Goal: Learn about a topic: Learn about a topic

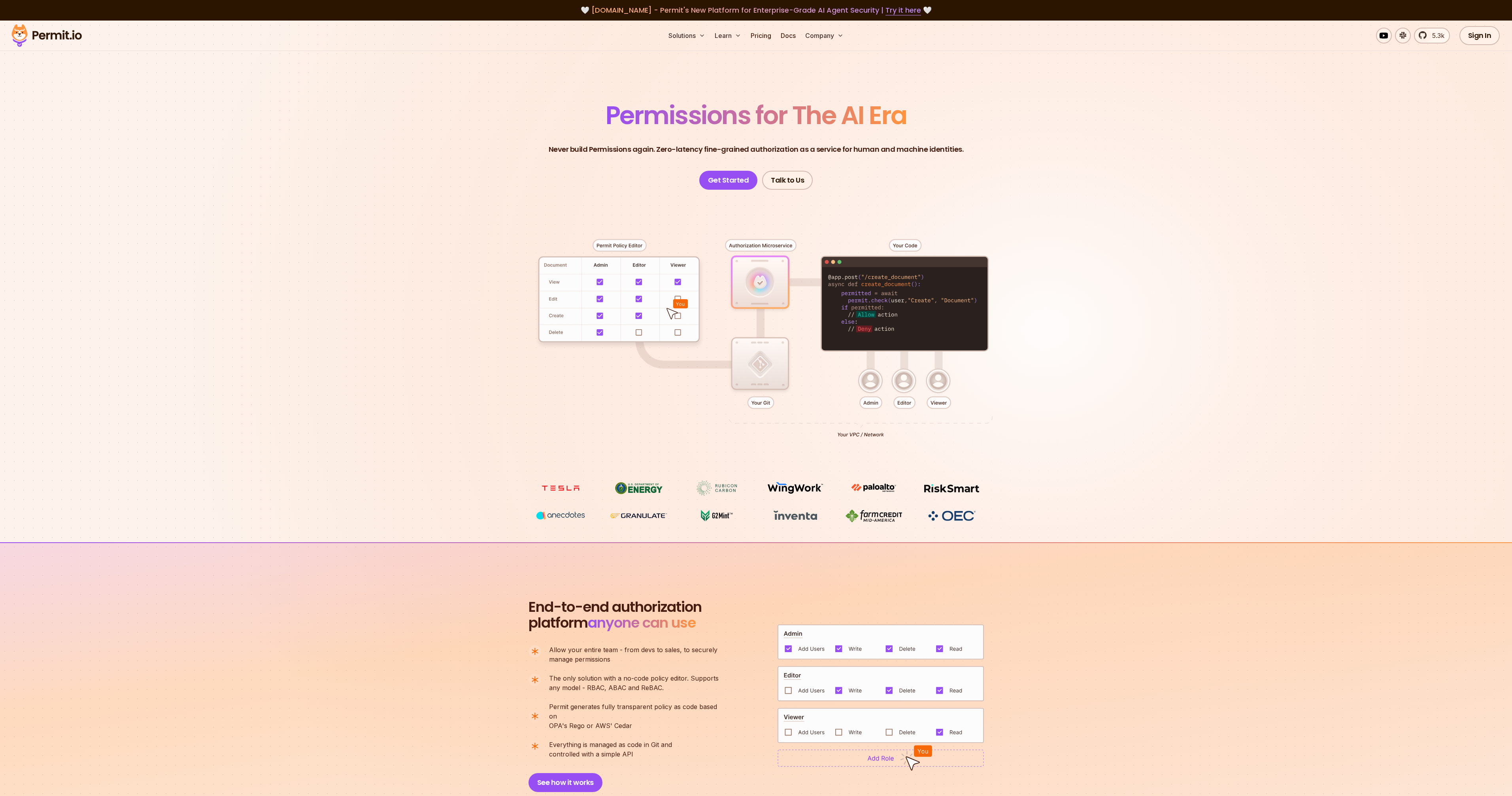
drag, startPoint x: 578, startPoint y: 160, endPoint x: 765, endPoint y: 158, distance: 187.0
click at [765, 158] on header "Permissions for The AI Era Never build Permissions again. Zero-latency fine-gra…" at bounding box center [756, 146] width 554 height 87
drag, startPoint x: 761, startPoint y: 155, endPoint x: 640, endPoint y: 140, distance: 121.9
click at [640, 140] on header "Permissions for The AI Era Never build Permissions again. Zero-latency fine-gra…" at bounding box center [756, 146] width 554 height 87
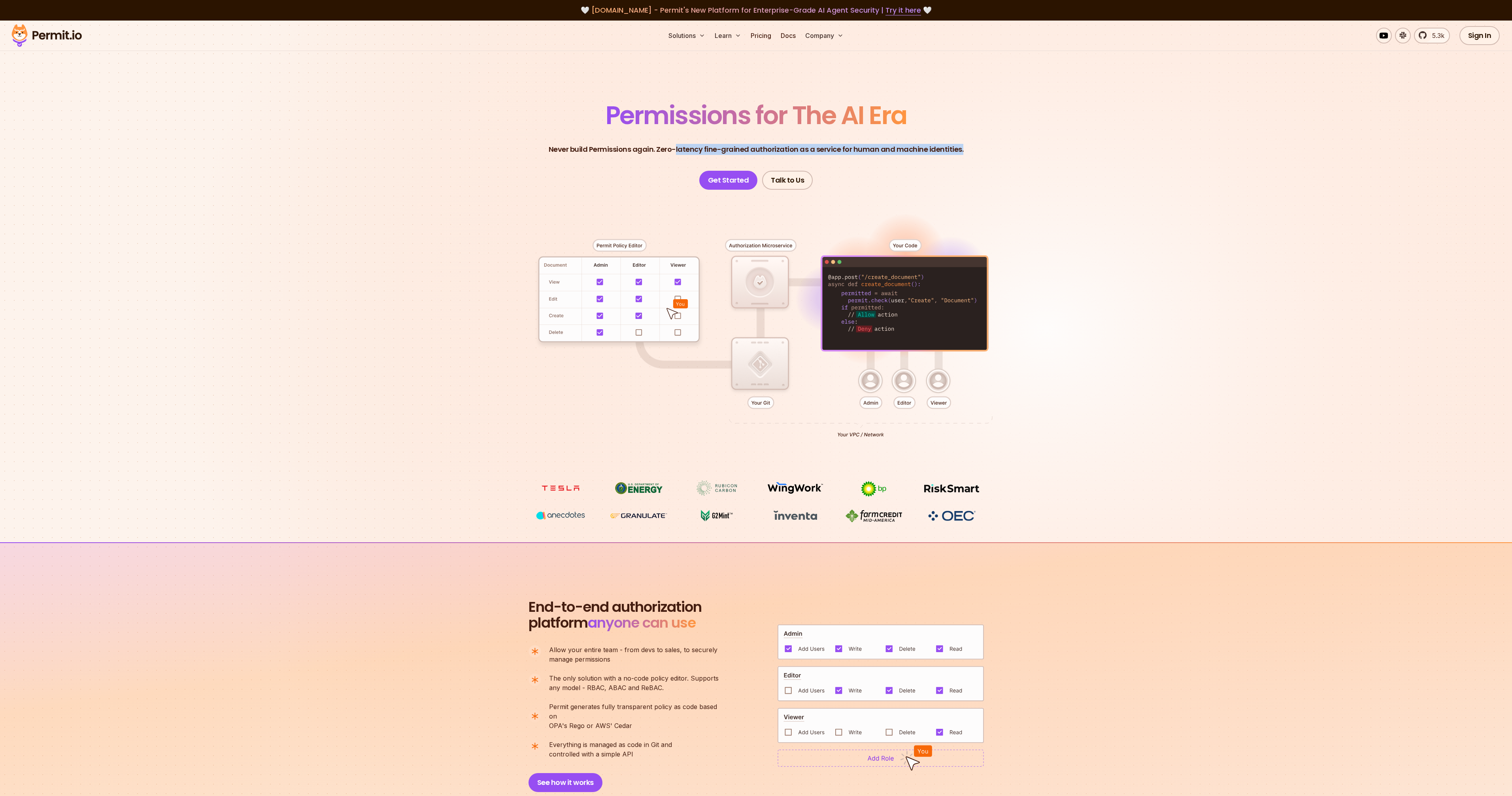
drag, startPoint x: 802, startPoint y: 154, endPoint x: 994, endPoint y: 144, distance: 192.3
click at [994, 144] on header "Permissions for The AI Era Never build Permissions again. Zero-latency fine-gra…" at bounding box center [756, 146] width 554 height 87
drag, startPoint x: 970, startPoint y: 146, endPoint x: 695, endPoint y: 151, distance: 275.0
click at [695, 151] on header "Permissions for The AI Era Never build Permissions again. Zero-latency fine-gra…" at bounding box center [756, 146] width 554 height 87
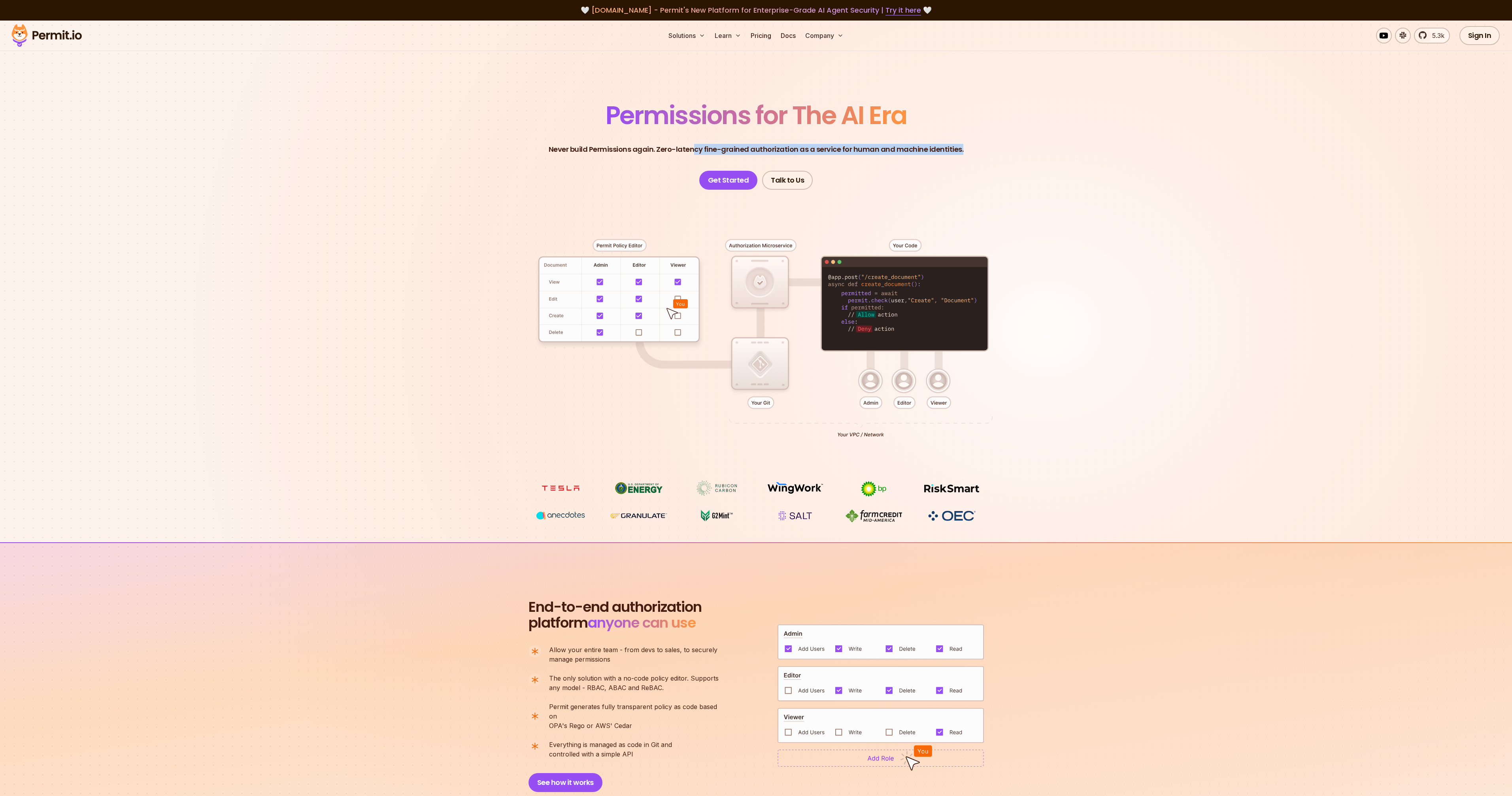
click at [695, 151] on p "Never build Permissions again. Zero-latency fine-grained authorization as a ser…" at bounding box center [756, 149] width 415 height 11
drag, startPoint x: 695, startPoint y: 151, endPoint x: 1032, endPoint y: 158, distance: 337.1
click at [1032, 158] on section "Permissions for The AI Era Never build Permissions again. Zero-latency fine-gra…" at bounding box center [756, 281] width 1512 height 522
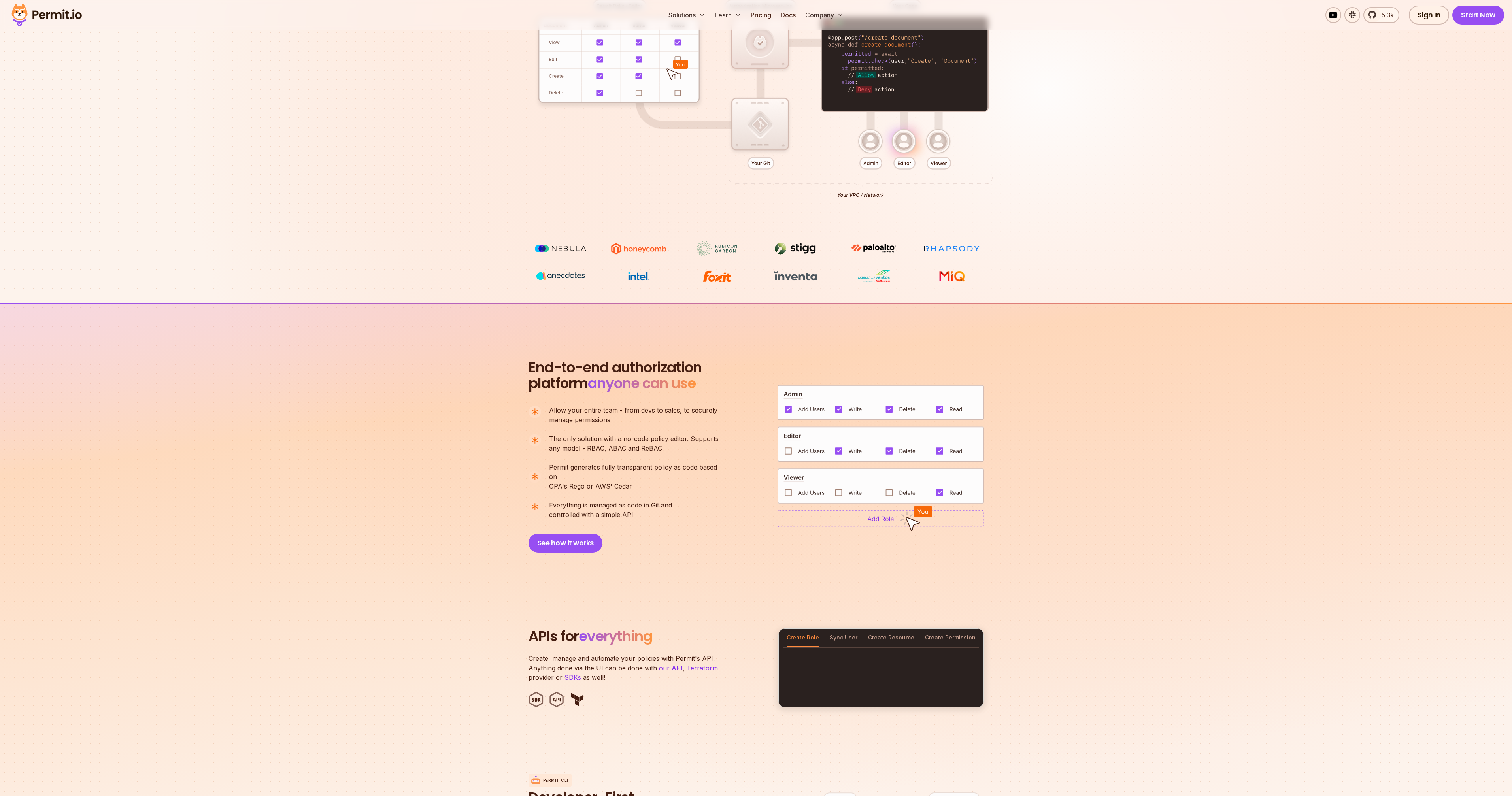
scroll to position [245, 0]
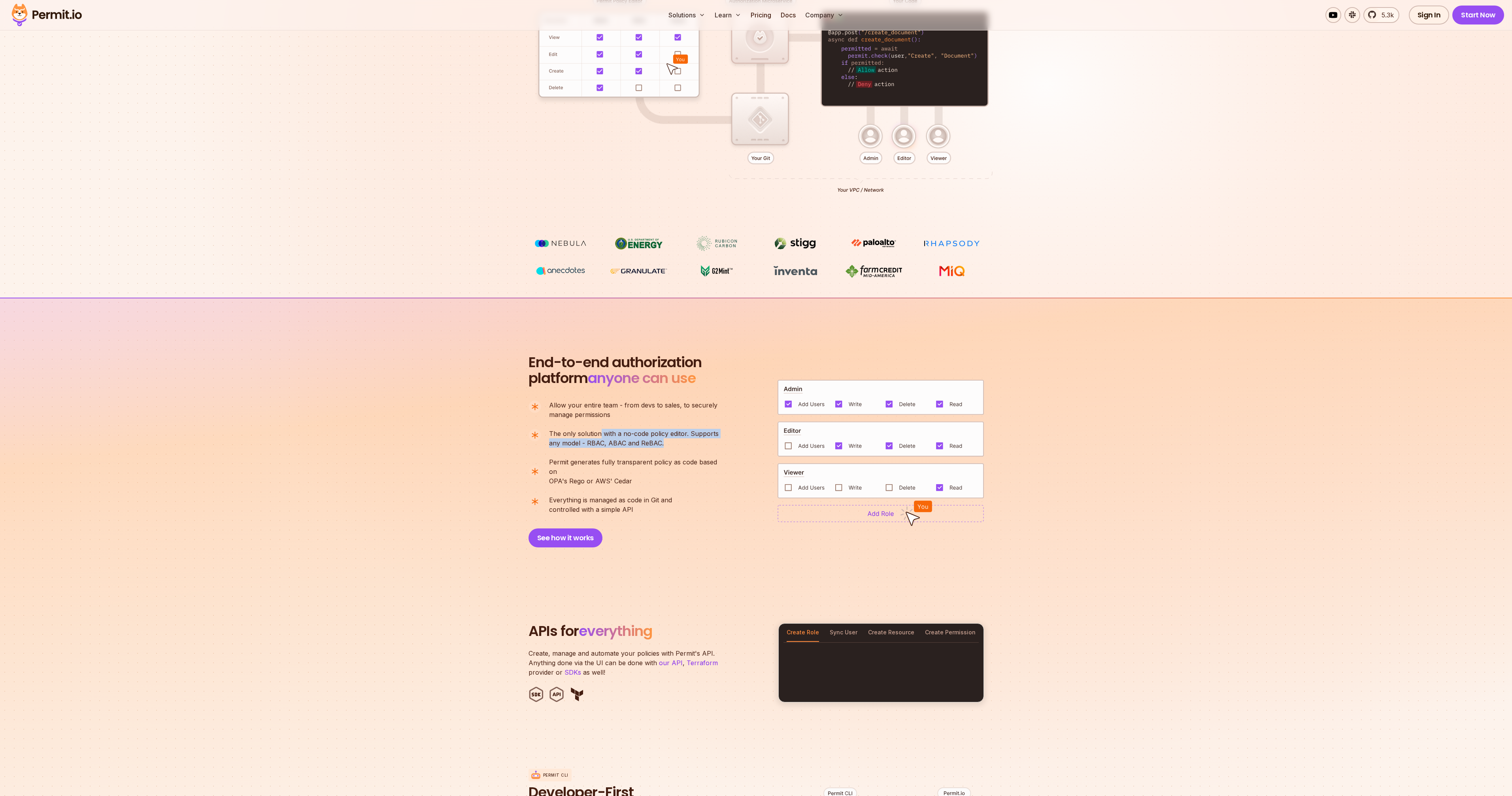
drag, startPoint x: 687, startPoint y: 447, endPoint x: 599, endPoint y: 430, distance: 89.6
click at [599, 430] on p "The only solution with a no-code policy editor. Supports any model - RBAC, ABAC…" at bounding box center [633, 439] width 170 height 19
click at [599, 430] on span "The only solution with a no-code policy editor. Supports" at bounding box center [633, 434] width 170 height 9
drag, startPoint x: 599, startPoint y: 430, endPoint x: 663, endPoint y: 442, distance: 65.1
click at [663, 442] on p "The only solution with a no-code policy editor. Supports any model - RBAC, ABAC…" at bounding box center [633, 439] width 170 height 19
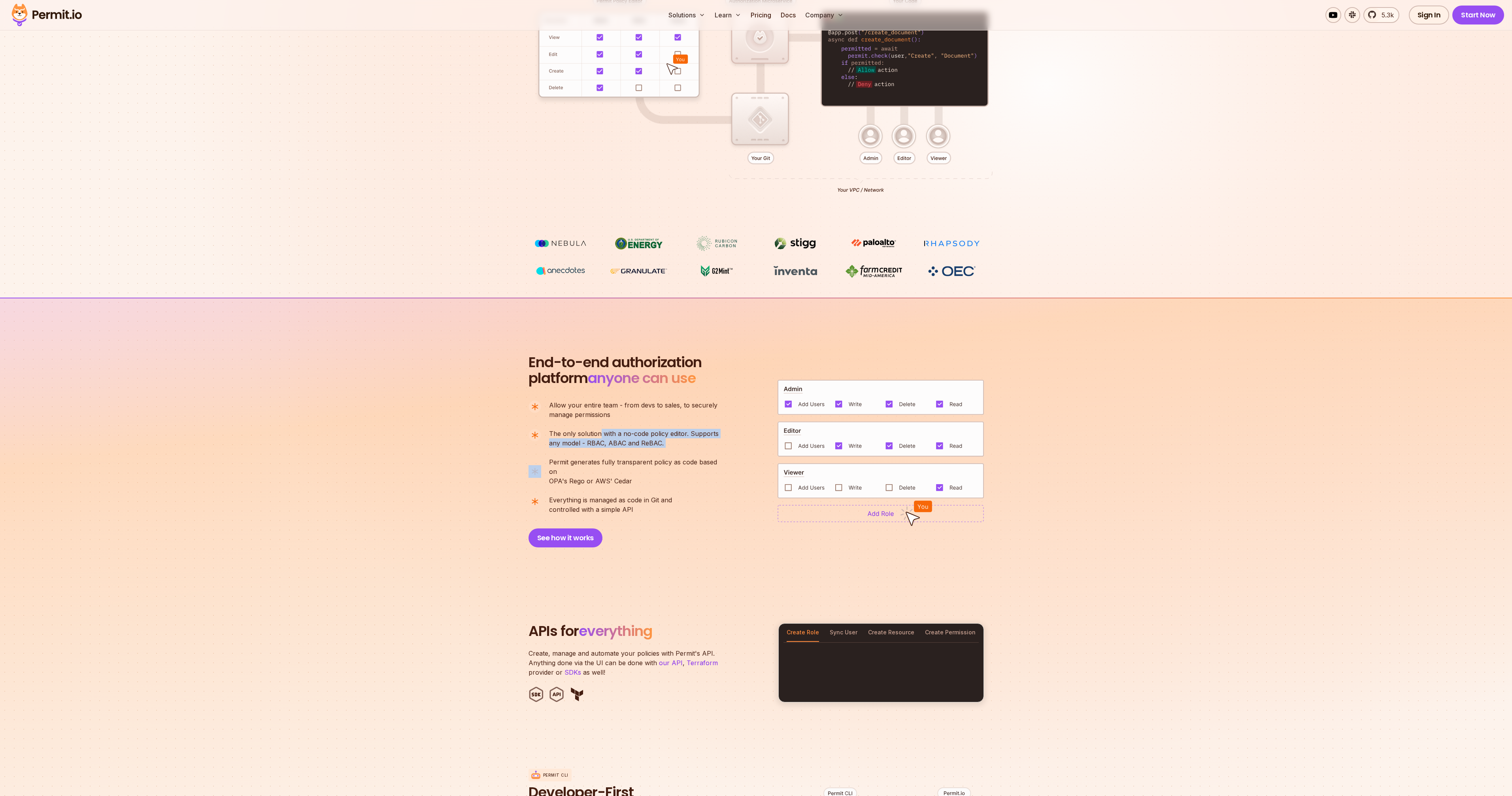
click at [663, 442] on p "The only solution with a no-code policy editor. Supports any model - RBAC, ABAC…" at bounding box center [633, 439] width 170 height 19
drag, startPoint x: 663, startPoint y: 442, endPoint x: 582, endPoint y: 431, distance: 81.7
click at [582, 431] on p "The only solution with a no-code policy editor. Supports any model - RBAC, ABAC…" at bounding box center [633, 439] width 170 height 19
click at [582, 431] on span "The only solution with a no-code policy editor. Supports" at bounding box center [633, 434] width 170 height 9
drag, startPoint x: 582, startPoint y: 431, endPoint x: 679, endPoint y: 447, distance: 98.3
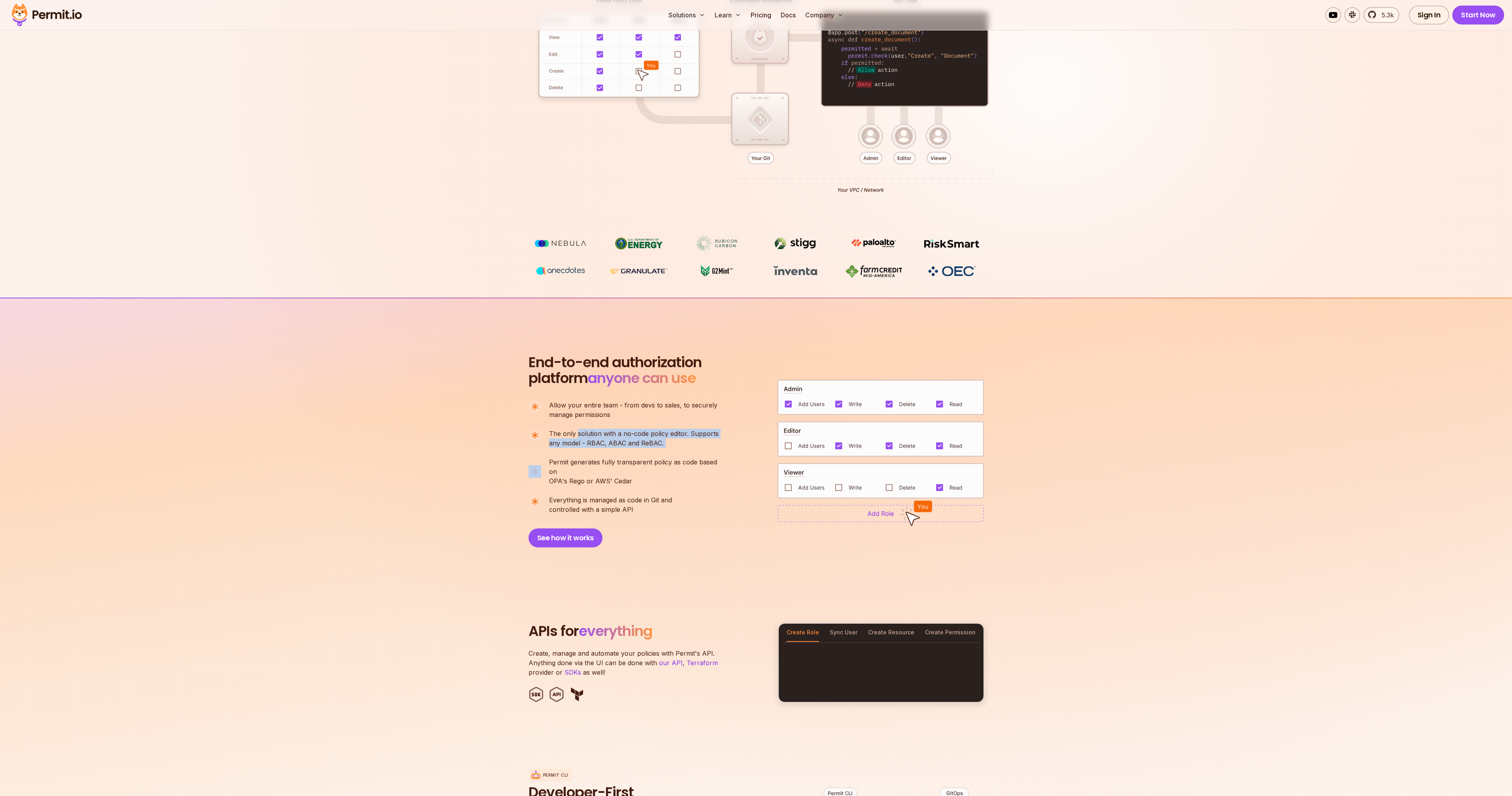
click at [678, 447] on p "The only solution with a no-code policy editor. Supports any model - RBAC, ABAC…" at bounding box center [633, 439] width 170 height 19
click at [679, 447] on p "The only solution with a no-code policy editor. Supports any model - RBAC, ABAC…" at bounding box center [633, 439] width 170 height 19
drag, startPoint x: 620, startPoint y: 471, endPoint x: 572, endPoint y: 457, distance: 50.0
click at [572, 457] on p "Permit generates fully transparent policy as code based on OPA's [PERSON_NAME] …" at bounding box center [637, 471] width 176 height 28
click at [572, 457] on span "Permit generates fully transparent policy as code based on" at bounding box center [637, 467] width 176 height 19
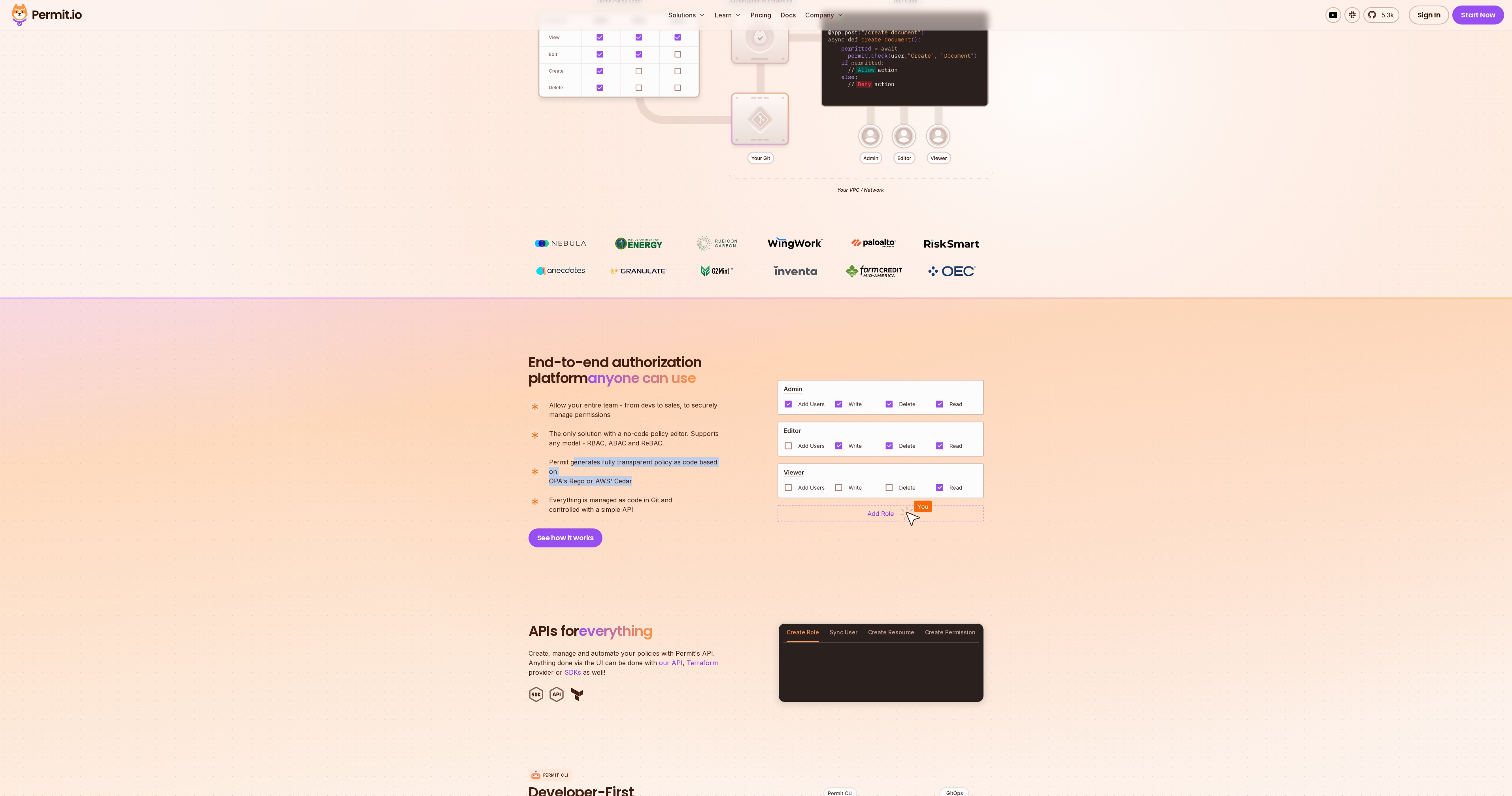
drag, startPoint x: 589, startPoint y: 462, endPoint x: 666, endPoint y: 470, distance: 77.4
click at [665, 470] on p "Permit generates fully transparent policy as code based on OPA's [PERSON_NAME] …" at bounding box center [637, 471] width 176 height 28
click at [666, 470] on p "Permit generates fully transparent policy as code based on OPA's [PERSON_NAME] …" at bounding box center [637, 471] width 176 height 28
drag, startPoint x: 662, startPoint y: 470, endPoint x: 585, endPoint y: 461, distance: 77.5
click at [585, 461] on p "Permit generates fully transparent policy as code based on OPA's [PERSON_NAME] …" at bounding box center [637, 471] width 176 height 28
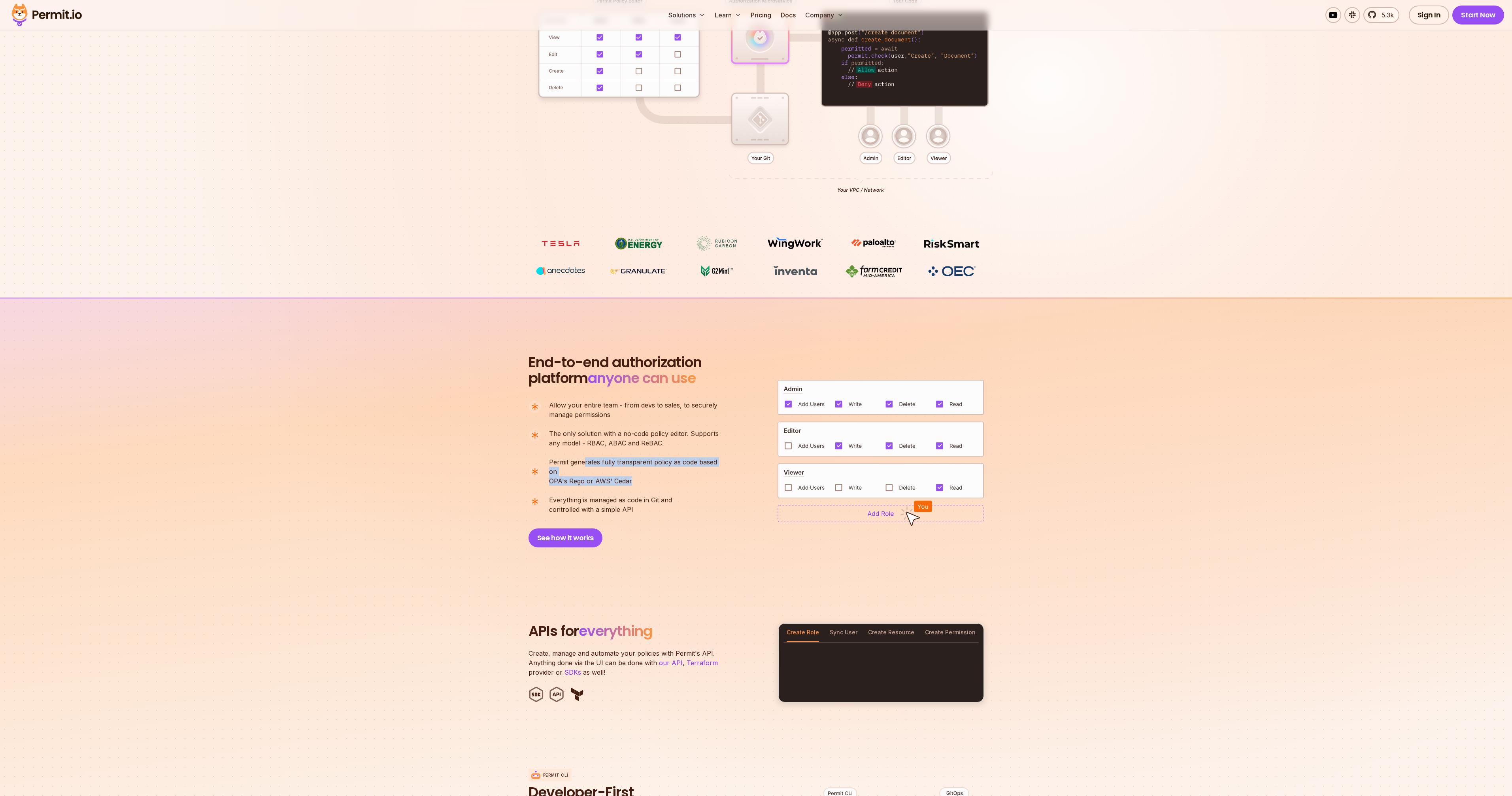
click at [585, 461] on span "Permit generates fully transparent policy as code based on" at bounding box center [637, 467] width 176 height 19
click at [841, 624] on button "Sync User" at bounding box center [843, 633] width 28 height 18
click at [790, 628] on button "Create Role" at bounding box center [802, 633] width 32 height 18
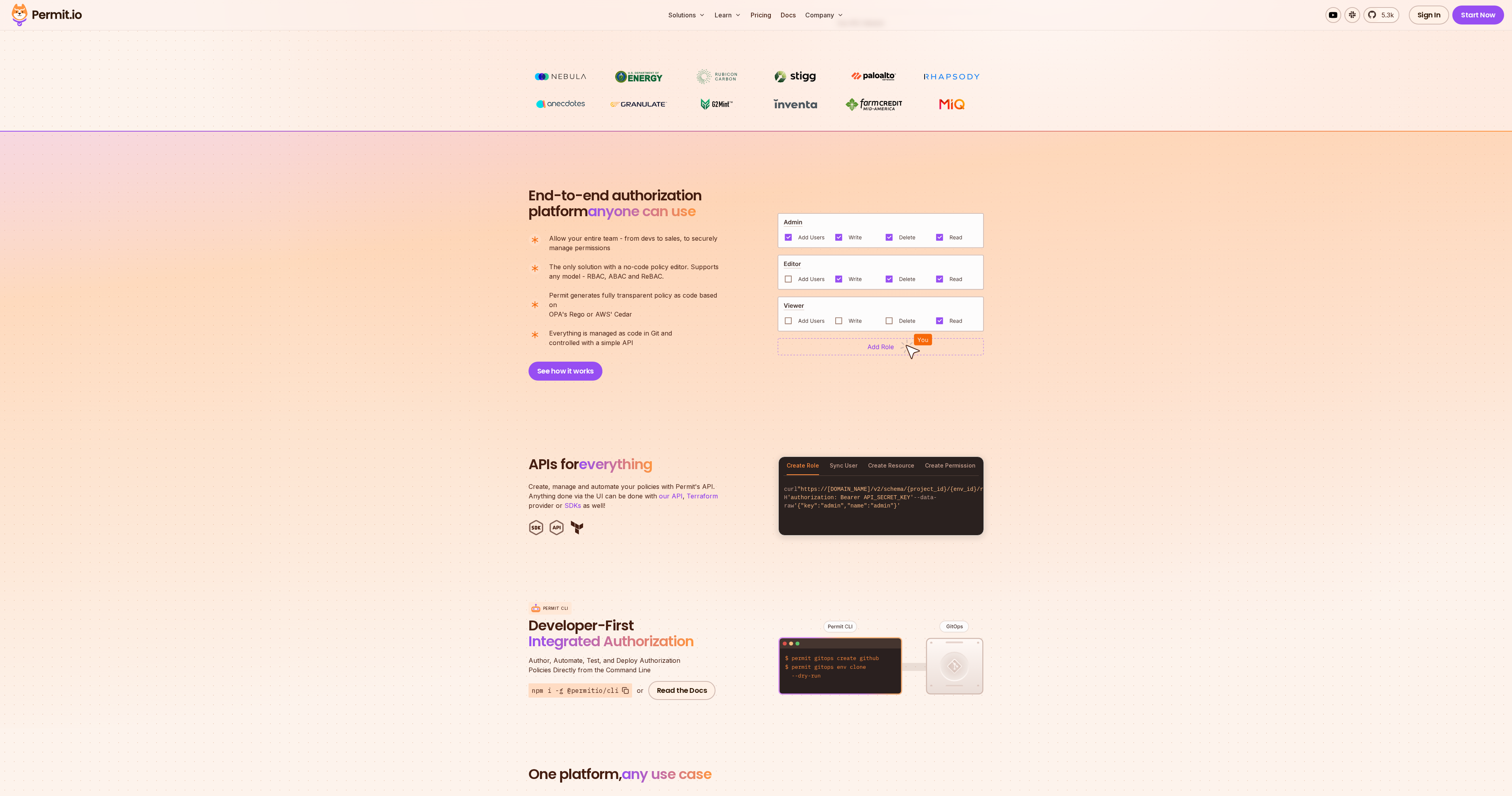
scroll to position [452, 0]
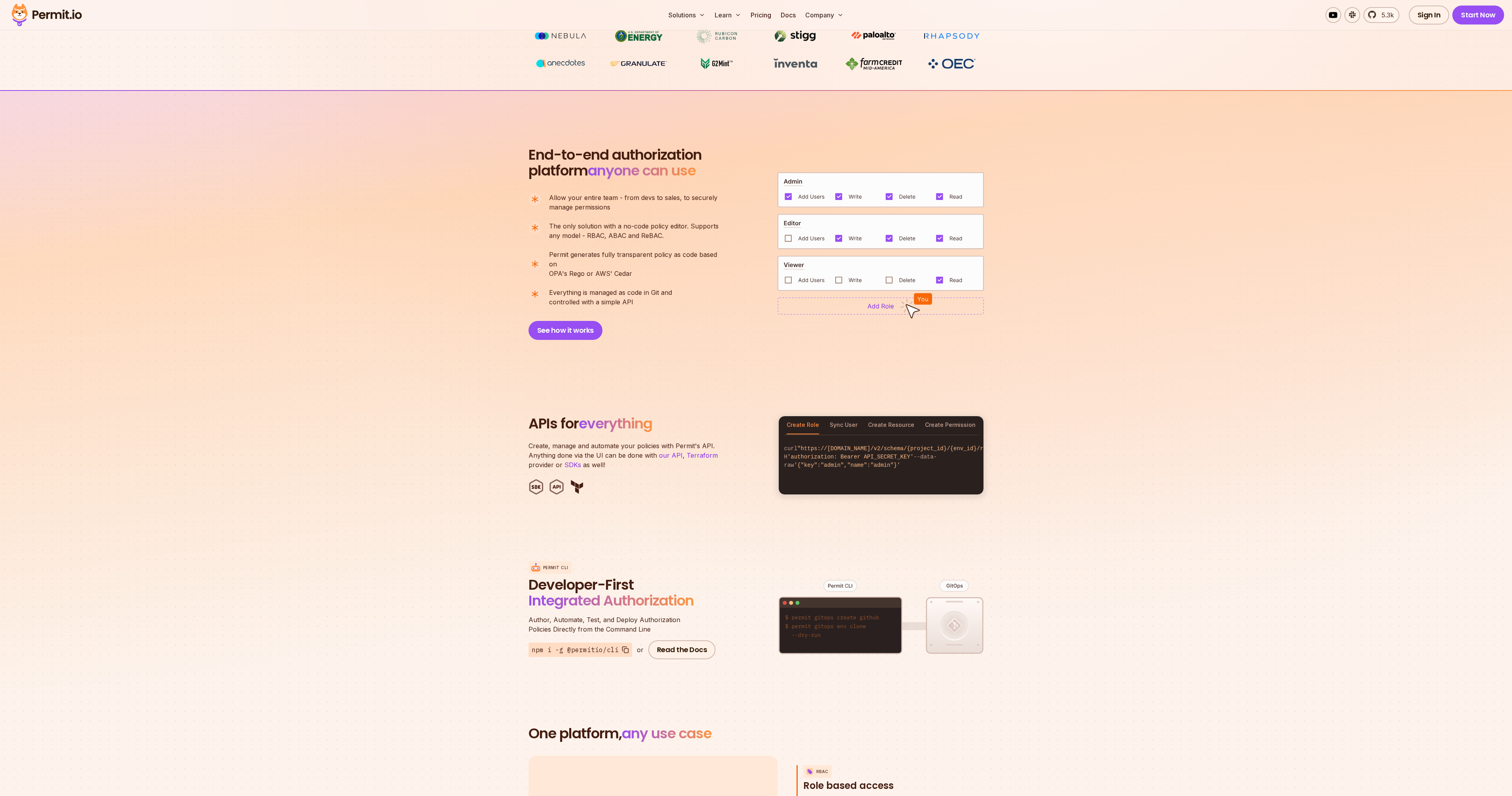
click at [865, 416] on div "Create Role Sync User Create Resource Create Permission" at bounding box center [881, 425] width 205 height 18
click at [854, 416] on button "Sync User" at bounding box center [843, 425] width 28 height 18
click at [813, 421] on button "Create Role" at bounding box center [802, 425] width 32 height 18
click at [843, 421] on button "Sync User" at bounding box center [843, 425] width 28 height 18
click at [895, 419] on button "Create Resource" at bounding box center [891, 425] width 46 height 18
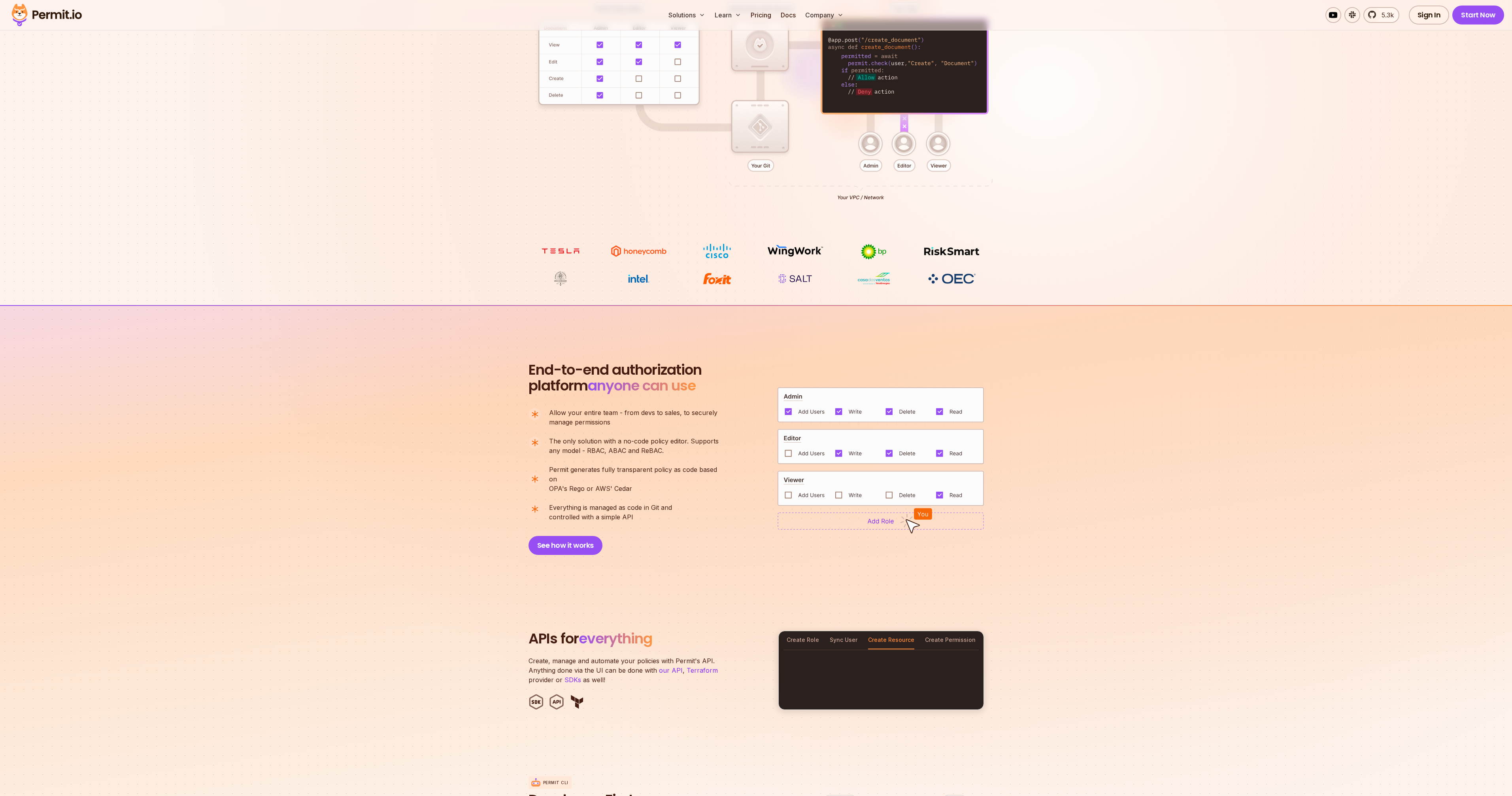
scroll to position [0, 0]
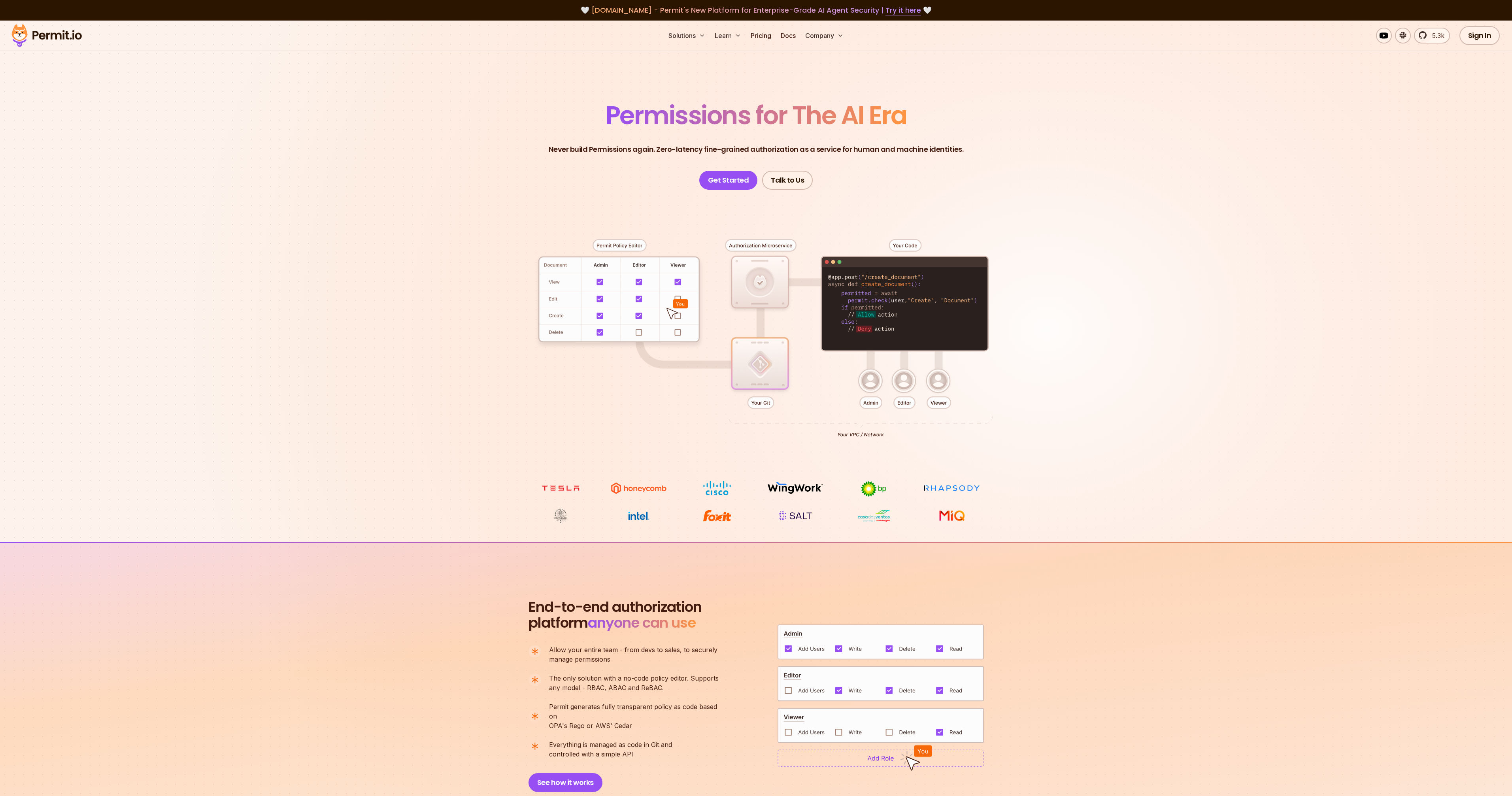
click at [865, 393] on div at bounding box center [756, 335] width 554 height 291
click at [985, 403] on div at bounding box center [756, 335] width 554 height 291
